Goal: Transaction & Acquisition: Book appointment/travel/reservation

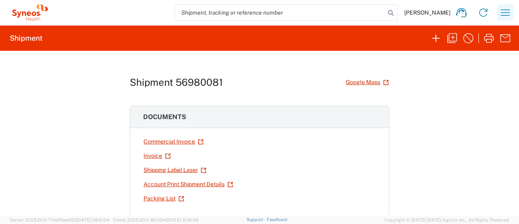
click at [506, 19] on icon "button" at bounding box center [505, 12] width 13 height 13
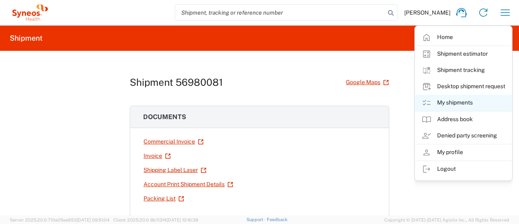
click at [452, 100] on link "My shipments" at bounding box center [463, 103] width 97 height 16
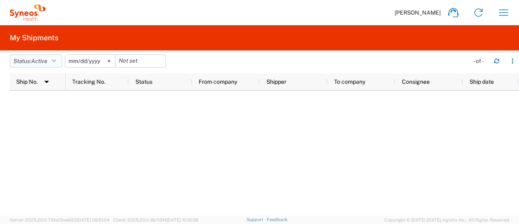
click at [57, 64] on button "Status: Active" at bounding box center [36, 60] width 52 height 13
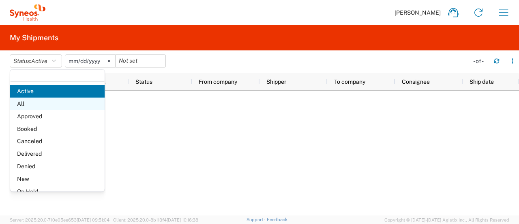
click at [45, 108] on span "All" at bounding box center [57, 103] width 95 height 13
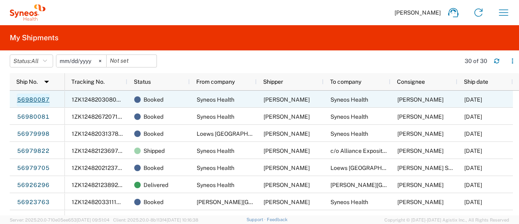
click at [42, 99] on link "56980087" at bounding box center [33, 99] width 33 height 13
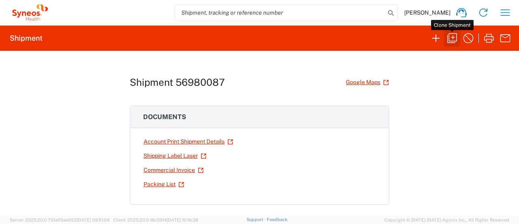
click at [458, 44] on icon "button" at bounding box center [452, 38] width 13 height 13
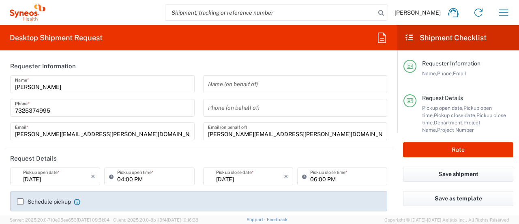
type input "[GEOGRAPHIC_DATA]"
type input "[US_STATE]"
type input "[GEOGRAPHIC_DATA]"
type input "6055 DEPARTMENTAL EXPENSE"
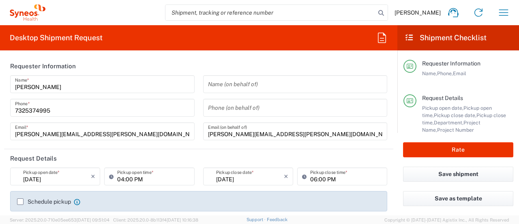
type input "[US_STATE]"
type input "Your Packaging"
type input "6055"
type input "Syneos Health Commercial Servi- [GEOGRAPHIC_DATA] [GEOGRAPHIC_DATA]"
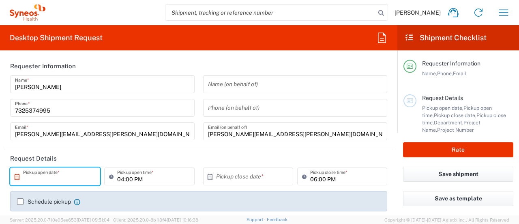
click at [77, 181] on input "text" at bounding box center [57, 176] width 68 height 14
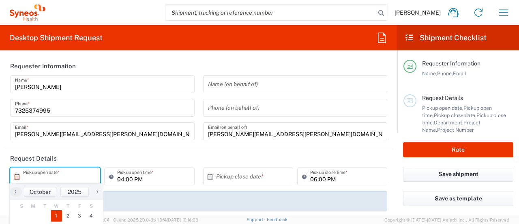
click at [61, 215] on span "1" at bounding box center [57, 215] width 12 height 11
type input "[DATE]"
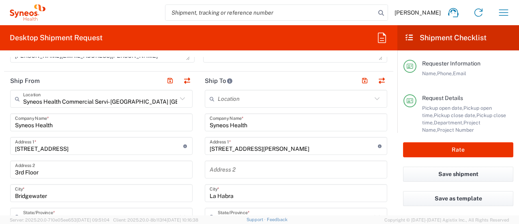
scroll to position [314, 0]
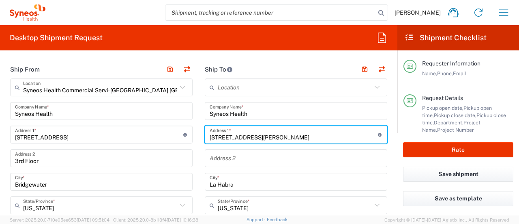
click at [266, 131] on input "[STREET_ADDRESS][PERSON_NAME]" at bounding box center [294, 134] width 168 height 14
drag, startPoint x: 266, startPoint y: 131, endPoint x: 171, endPoint y: 148, distance: 96.4
paste input "[STREET_ADDRESS]"
type input "[STREET_ADDRESS]"
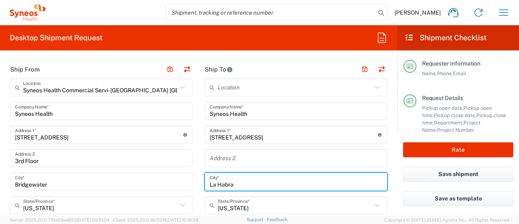
drag, startPoint x: 237, startPoint y: 185, endPoint x: 194, endPoint y: 189, distance: 43.6
type input "[GEOGRAPHIC_DATA]"
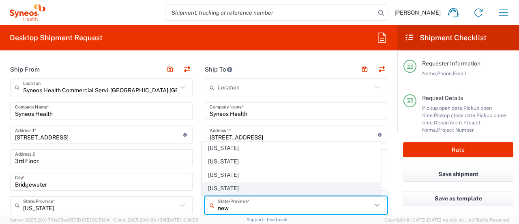
click at [226, 191] on span "[US_STATE]" at bounding box center [291, 188] width 178 height 13
type input "[US_STATE]"
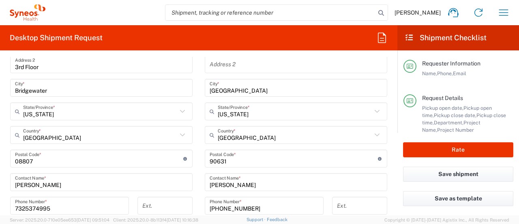
scroll to position [428, 0]
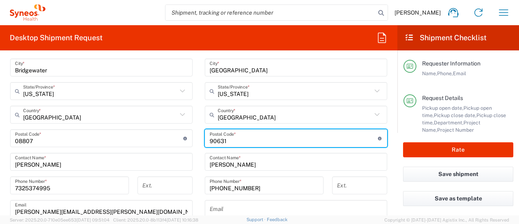
drag, startPoint x: 247, startPoint y: 139, endPoint x: 183, endPoint y: 144, distance: 64.7
click at [183, 144] on div "Ship From Syneos Health Commercial Servi- [GEOGRAPHIC_DATA] [GEOGRAPHIC_DATA] L…" at bounding box center [198, 127] width 389 height 362
paste input "12208"
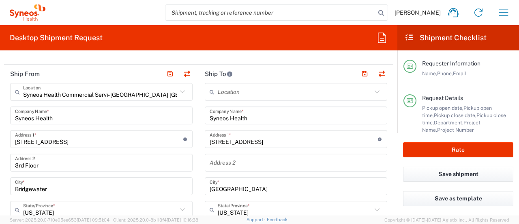
scroll to position [305, 0]
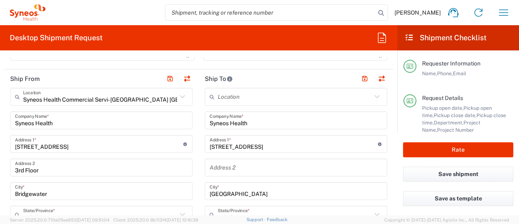
type input "12208"
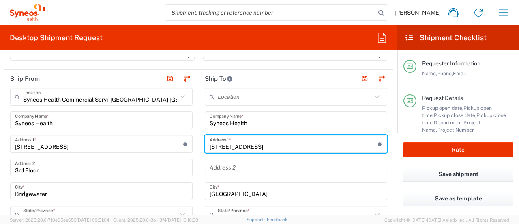
drag, startPoint x: 302, startPoint y: 146, endPoint x: 181, endPoint y: 168, distance: 122.5
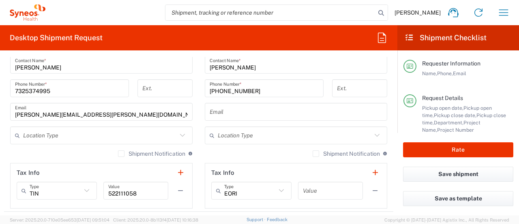
scroll to position [535, 0]
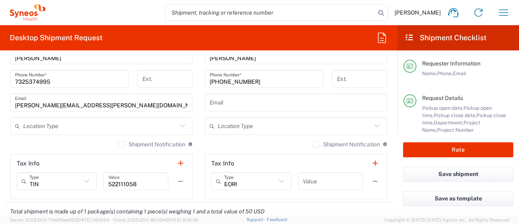
type input "[STREET_ADDRESS]"
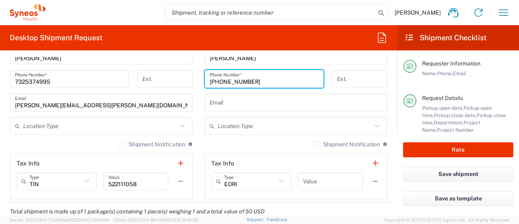
drag, startPoint x: 250, startPoint y: 82, endPoint x: 202, endPoint y: 81, distance: 47.5
click at [205, 81] on div "[PHONE_NUMBER] Phone Number *" at bounding box center [264, 79] width 119 height 18
paste input "[PHONE_NUMBER]"
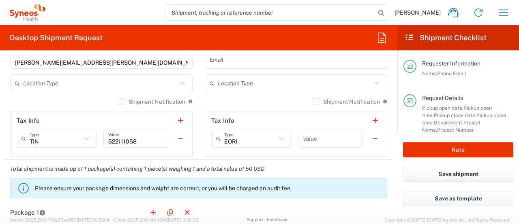
scroll to position [582, 0]
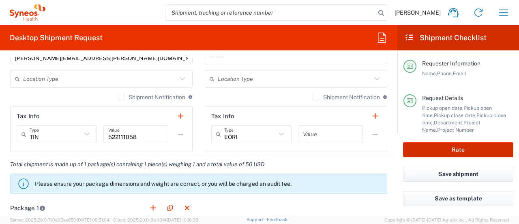
type input "[PHONE_NUMBER]"
click at [429, 148] on button "Rate" at bounding box center [458, 149] width 110 height 15
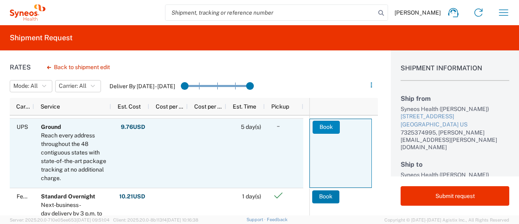
click at [313, 129] on button "Book" at bounding box center [326, 126] width 27 height 13
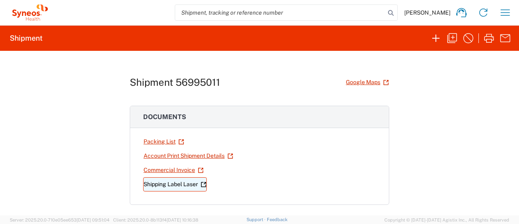
click at [168, 185] on link "Shipping Label Laser" at bounding box center [175, 184] width 64 height 14
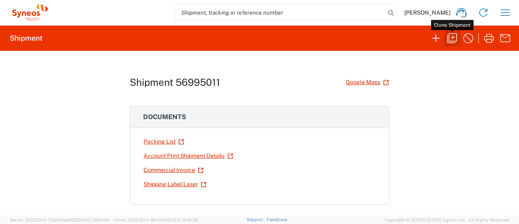
click at [452, 39] on icon "button" at bounding box center [452, 38] width 13 height 13
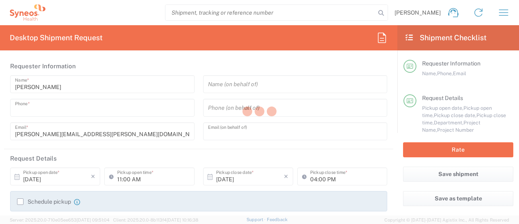
type input "7325374995"
type input "[PERSON_NAME][EMAIL_ADDRESS][PERSON_NAME][DOMAIN_NAME]"
type input "04:00 PM"
type input "06:00 PM"
type textarea "[PERSON_NAME][EMAIL_ADDRESS][PERSON_NAME][DOMAIN_NAME]"
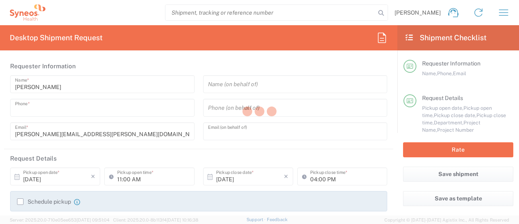
type input "Syneos Health Commercial Servi- [GEOGRAPHIC_DATA] [GEOGRAPHIC_DATA]"
type input "Syneos Health"
type input "[STREET_ADDRESS]"
type input "3rd Floor"
type input "Bridgewater"
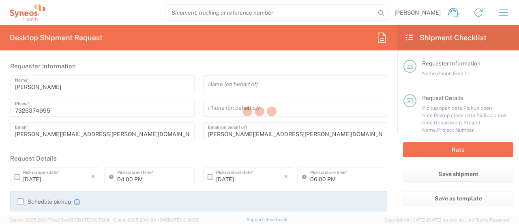
type input "[US_STATE]"
type input "08807"
type input "[PERSON_NAME]"
type input "7325374995"
type input "[PERSON_NAME][EMAIL_ADDRESS][PERSON_NAME][DOMAIN_NAME]"
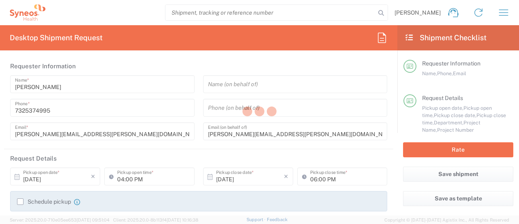
type input "Syneos Health"
type input "[STREET_ADDRESS]"
type input "[GEOGRAPHIC_DATA]"
type input "12208"
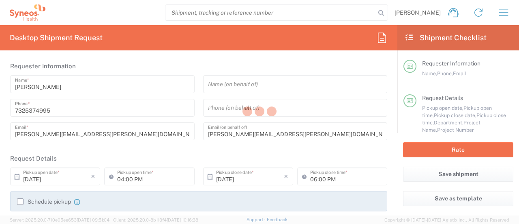
type input "[PERSON_NAME]"
type input "[PHONE_NUMBER]"
type input "Sender/Shipper"
type input "6055 DEPARTMENTAL EXPENSE"
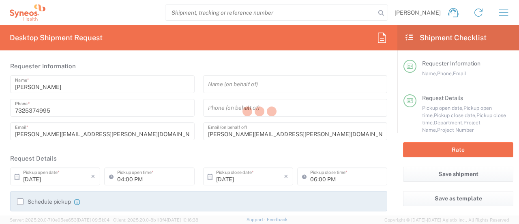
type input "[US_STATE]"
type input "Your Packaging"
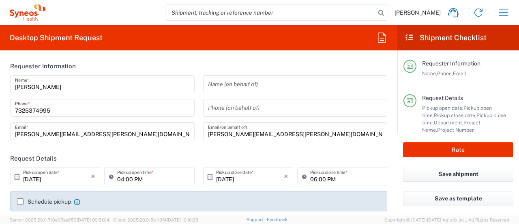
type input "6055"
type input "6055 DEPARTMENTAL EXPENSE"
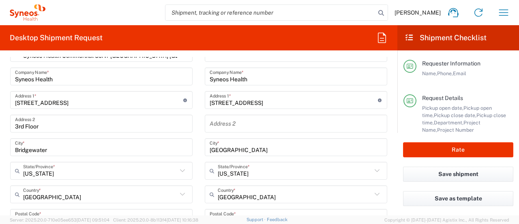
scroll to position [354, 0]
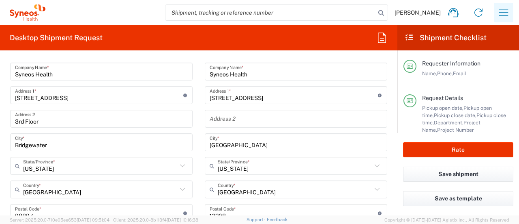
click at [505, 13] on icon "button" at bounding box center [503, 12] width 13 height 13
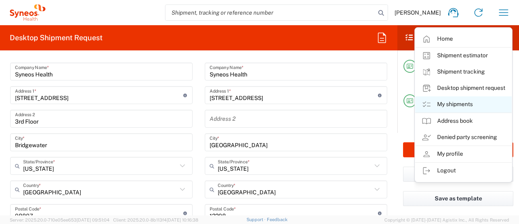
click at [451, 102] on link "My shipments" at bounding box center [463, 104] width 97 height 16
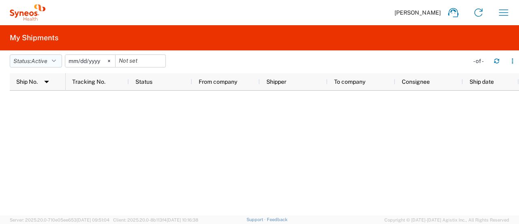
click at [43, 61] on span "Active" at bounding box center [39, 61] width 16 height 6
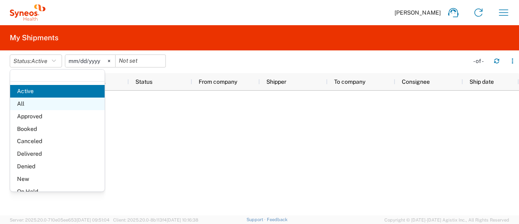
click at [36, 103] on span "All" at bounding box center [57, 103] width 95 height 13
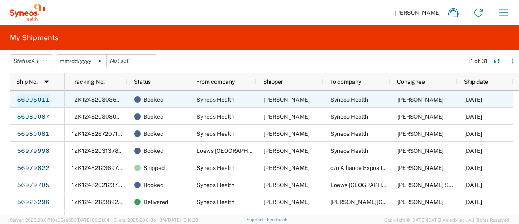
click at [37, 101] on link "56995011" at bounding box center [33, 99] width 33 height 13
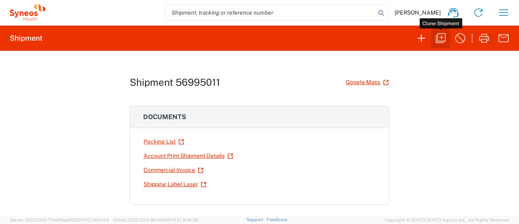
click at [447, 38] on icon "button" at bounding box center [441, 38] width 13 height 13
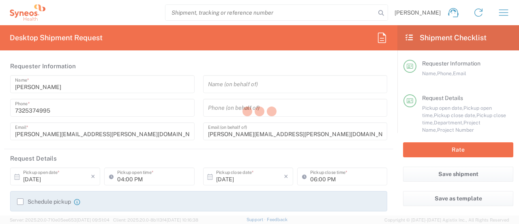
type input "[US_STATE]"
type input "6055 DEPARTMENTAL EXPENSE"
type input "[US_STATE]"
type input "Your Packaging"
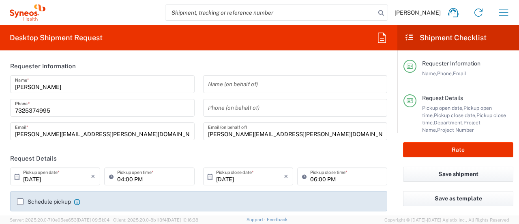
type input "6055"
type input "6055 DEPARTMENTAL EXPENSE"
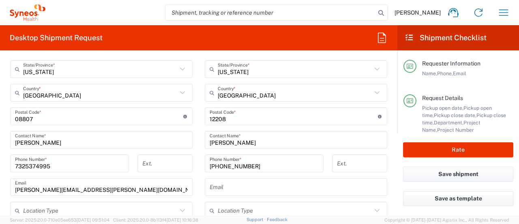
scroll to position [455, 0]
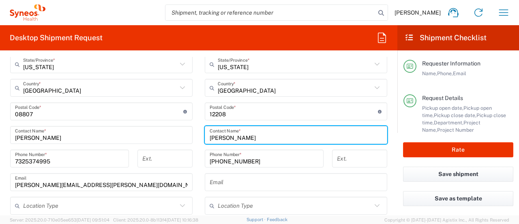
drag, startPoint x: 259, startPoint y: 137, endPoint x: 168, endPoint y: 142, distance: 91.0
click at [168, 142] on div "Ship From Syneos Health Commercial Servi- [GEOGRAPHIC_DATA] [GEOGRAPHIC_DATA] L…" at bounding box center [198, 100] width 389 height 362
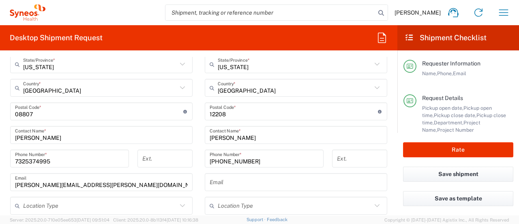
click at [168, 142] on div "[PERSON_NAME] Contact Name *" at bounding box center [101, 135] width 183 height 18
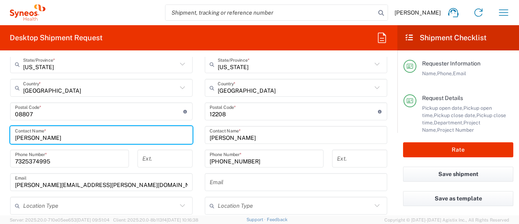
type input "[PERSON_NAME]"
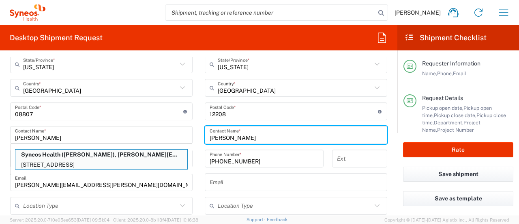
drag, startPoint x: 264, startPoint y: 138, endPoint x: 190, endPoint y: 133, distance: 74.0
click at [190, 133] on div "Ship From Syneos Health Commercial Servi- [GEOGRAPHIC_DATA] [GEOGRAPHIC_DATA] L…" at bounding box center [198, 100] width 389 height 362
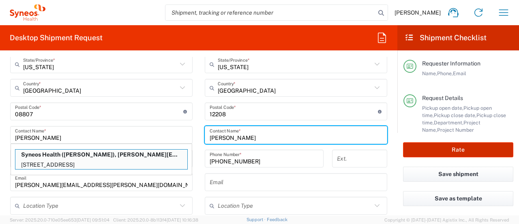
type input "[PERSON_NAME]"
click at [426, 150] on button "Rate" at bounding box center [458, 149] width 110 height 15
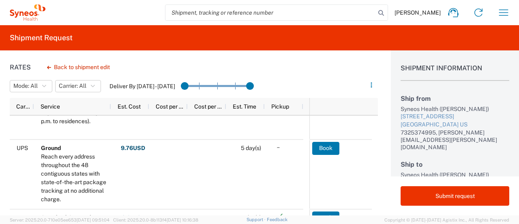
scroll to position [140, 0]
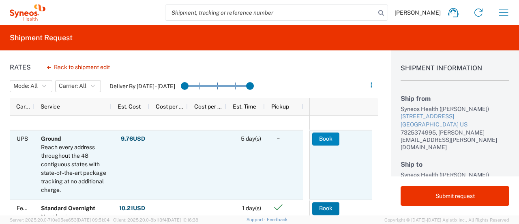
click at [317, 138] on button "Book" at bounding box center [325, 138] width 27 height 13
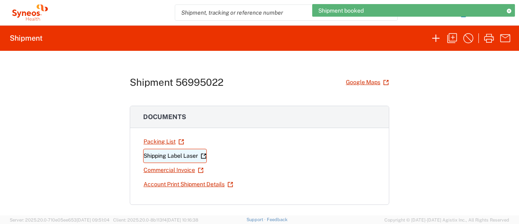
click at [183, 155] on link "Shipping Label Laser" at bounding box center [175, 155] width 64 height 14
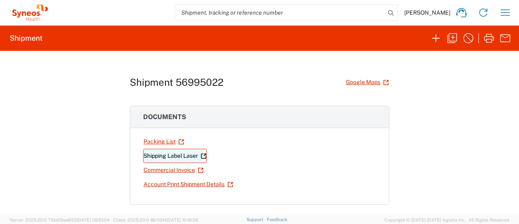
click at [186, 159] on link "Shipping Label Laser" at bounding box center [175, 155] width 64 height 14
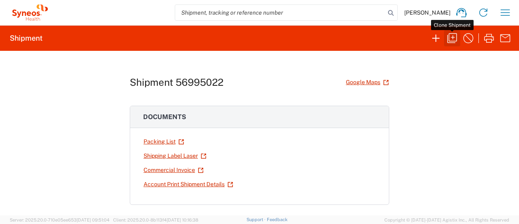
click at [453, 35] on icon "button" at bounding box center [452, 38] width 10 height 10
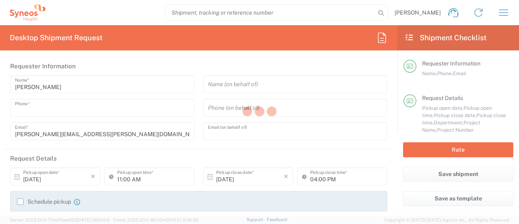
type input "7325374995"
type input "[PERSON_NAME][EMAIL_ADDRESS][PERSON_NAME][DOMAIN_NAME]"
type input "04:00 PM"
type input "06:00 PM"
type textarea "[PERSON_NAME][EMAIL_ADDRESS][PERSON_NAME][DOMAIN_NAME]"
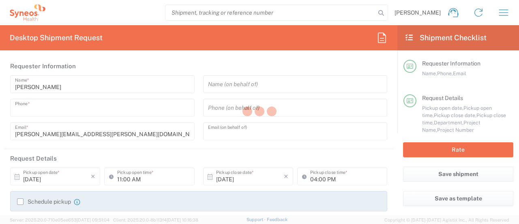
type input "Syneos Health Commercial Servi- [GEOGRAPHIC_DATA] [GEOGRAPHIC_DATA]"
type input "Syneos Health"
type input "[STREET_ADDRESS]"
type input "3rd Floor"
type input "Bridgewater"
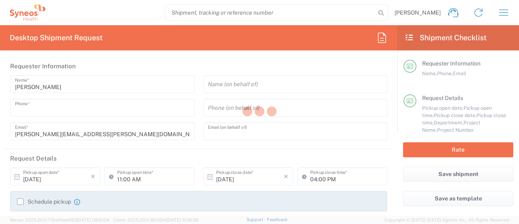
type input "[US_STATE]"
type input "08807"
type input "[PERSON_NAME]"
type input "7325374995"
type input "[PERSON_NAME][EMAIL_ADDRESS][PERSON_NAME][DOMAIN_NAME]"
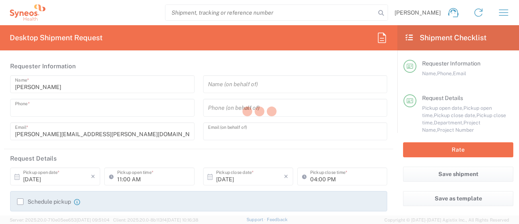
type input "Syneos Health"
type input "[STREET_ADDRESS]"
type input "[GEOGRAPHIC_DATA]"
type input "12208"
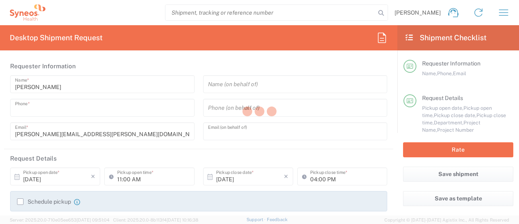
type input "[PERSON_NAME]"
type input "[PHONE_NUMBER]"
type input "Sender/Shipper"
type input "[US_STATE]"
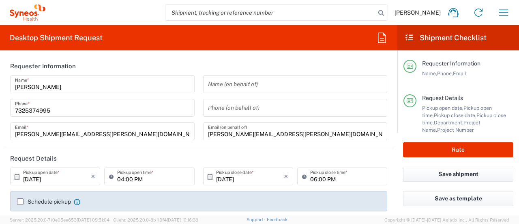
type input "6055"
type input "6055 DEPARTMENTAL EXPENSE"
type input "Your Packaging"
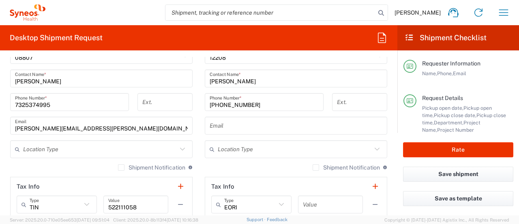
scroll to position [518, 0]
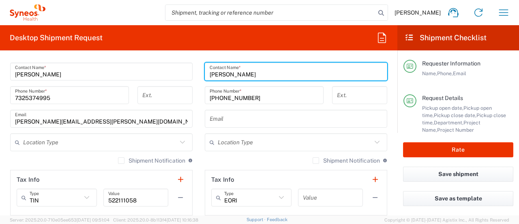
drag, startPoint x: 261, startPoint y: 71, endPoint x: 206, endPoint y: 75, distance: 54.9
click at [210, 75] on input "[PERSON_NAME]" at bounding box center [296, 72] width 173 height 14
paste input "[PERSON_NAME]"
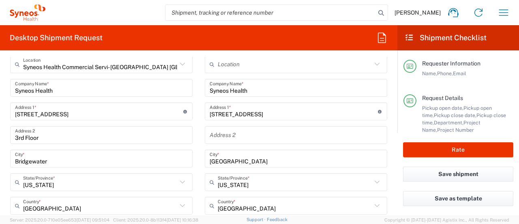
scroll to position [326, 0]
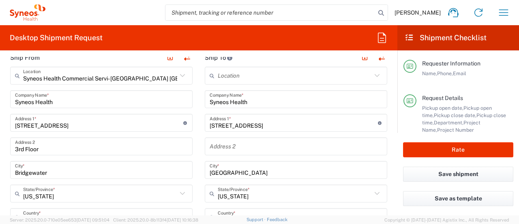
type input "[PERSON_NAME]"
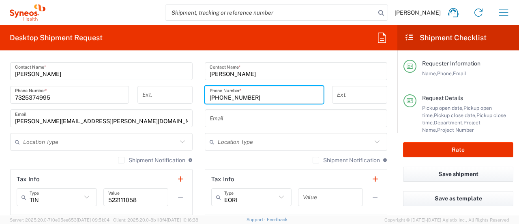
scroll to position [554, 0]
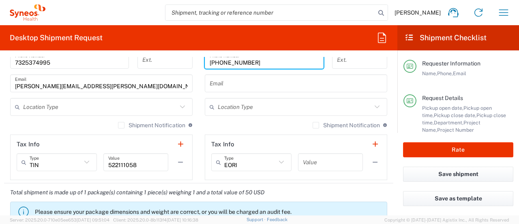
drag, startPoint x: 245, startPoint y: 211, endPoint x: 199, endPoint y: 73, distance: 145.5
click at [199, 73] on main "Location [PERSON_NAME] LLC-[GEOGRAPHIC_DATA] [GEOGRAPHIC_DATA] [GEOGRAPHIC_DATA…" at bounding box center [296, 9] width 195 height 341
paste input "[PHONE_NUMBER]"
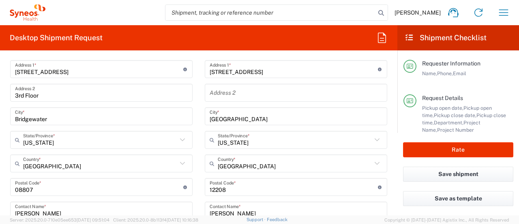
scroll to position [373, 0]
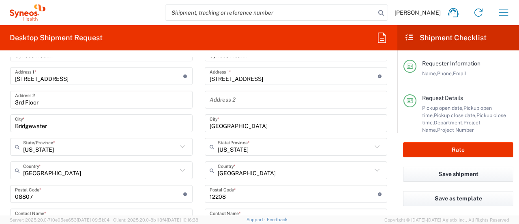
type input "[PHONE_NUMBER]"
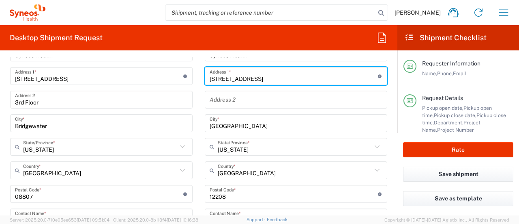
drag, startPoint x: 251, startPoint y: 75, endPoint x: 179, endPoint y: 78, distance: 72.7
click at [179, 78] on div "Ship From Syneos Health Commercial Servi- [GEOGRAPHIC_DATA] [GEOGRAPHIC_DATA] L…" at bounding box center [198, 183] width 389 height 362
paste input "[STREET_ADDRESS]"
type input "[STREET_ADDRESS]"
click at [231, 102] on input "text" at bounding box center [296, 99] width 173 height 14
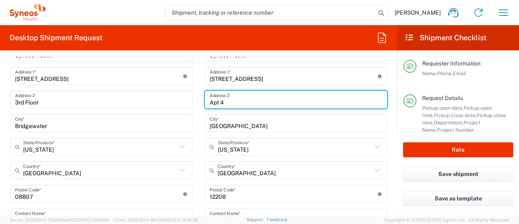
type input "Apt 4"
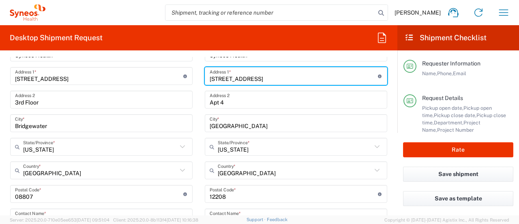
click at [251, 79] on input "[STREET_ADDRESS]" at bounding box center [294, 76] width 168 height 14
type input "[STREET_ADDRESS]"
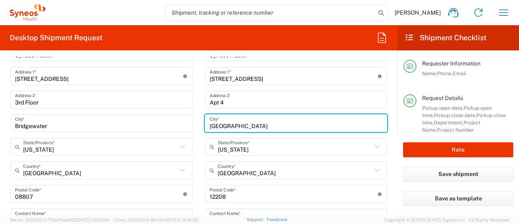
drag, startPoint x: 245, startPoint y: 126, endPoint x: 182, endPoint y: 128, distance: 62.9
click at [191, 128] on div "Ship From Syneos Health Commercial Servi- [GEOGRAPHIC_DATA] [GEOGRAPHIC_DATA] L…" at bounding box center [198, 183] width 389 height 362
type input "Coronado"
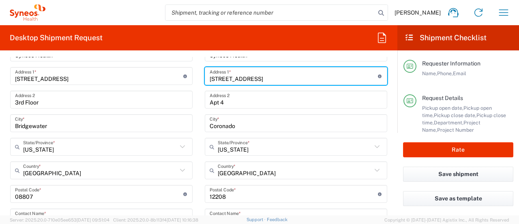
drag, startPoint x: 306, startPoint y: 77, endPoint x: 271, endPoint y: 77, distance: 35.3
click at [271, 77] on input "[STREET_ADDRESS]" at bounding box center [294, 76] width 168 height 14
drag, startPoint x: 235, startPoint y: 198, endPoint x: 230, endPoint y: 195, distance: 5.9
click at [232, 196] on div "Location [PERSON_NAME] LLC-[GEOGRAPHIC_DATA] [GEOGRAPHIC_DATA] [GEOGRAPHIC_DATA…" at bounding box center [296, 190] width 183 height 341
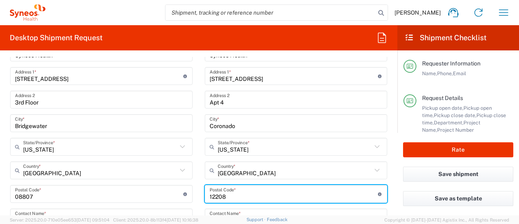
drag, startPoint x: 230, startPoint y: 195, endPoint x: 199, endPoint y: 190, distance: 32.0
click at [200, 190] on main "Location [PERSON_NAME] LLC-[GEOGRAPHIC_DATA] [GEOGRAPHIC_DATA] [GEOGRAPHIC_DATA…" at bounding box center [296, 190] width 195 height 341
paste input "92118"
type input "92118"
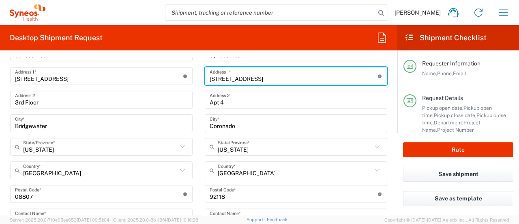
drag, startPoint x: 304, startPoint y: 75, endPoint x: 232, endPoint y: 76, distance: 72.2
click at [232, 76] on input "[STREET_ADDRESS]" at bounding box center [294, 76] width 168 height 14
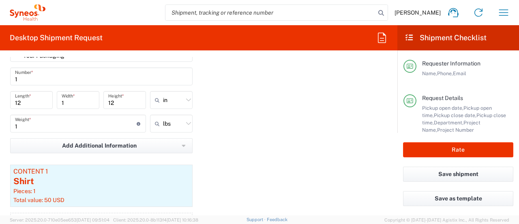
scroll to position [764, 0]
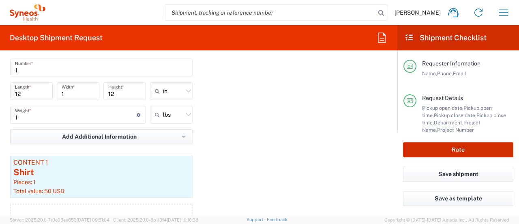
type input "[STREET_ADDRESS]"
click at [441, 148] on button "Rate" at bounding box center [458, 149] width 110 height 15
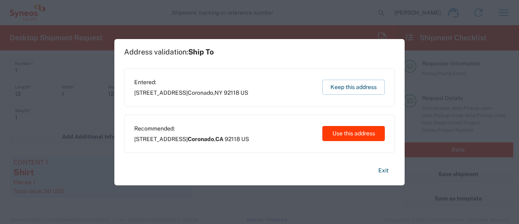
click at [350, 135] on button "Use this address" at bounding box center [354, 133] width 62 height 15
type input "Coronado"
type input "[US_STATE]"
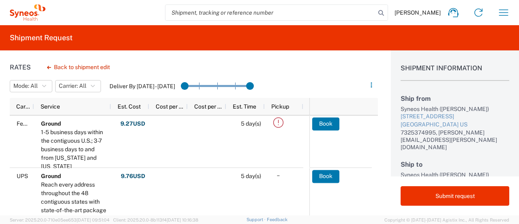
scroll to position [2, 0]
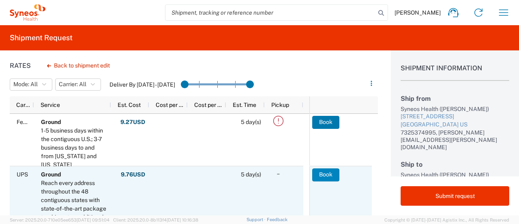
click at [319, 172] on button "Book" at bounding box center [325, 174] width 27 height 13
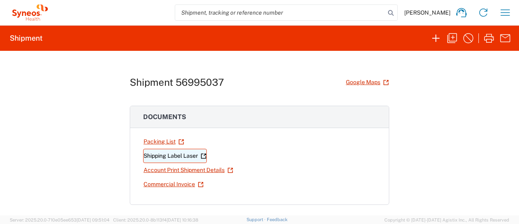
click at [187, 156] on link "Shipping Label Laser" at bounding box center [175, 155] width 64 height 14
